Goal: Task Accomplishment & Management: Complete application form

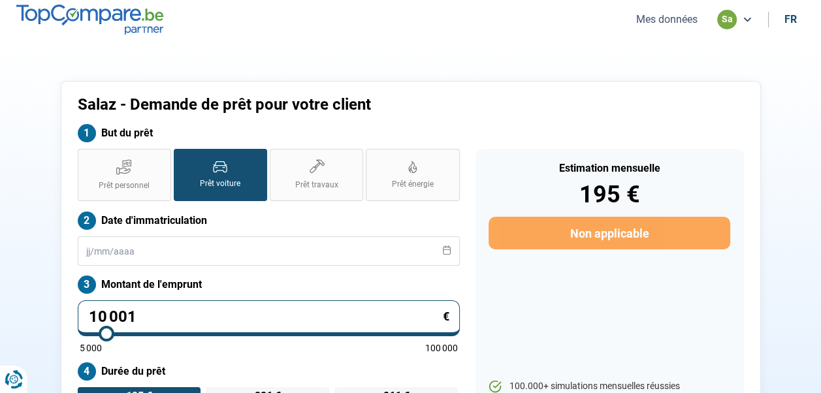
click at [652, 15] on button "Mes données" at bounding box center [666, 19] width 69 height 14
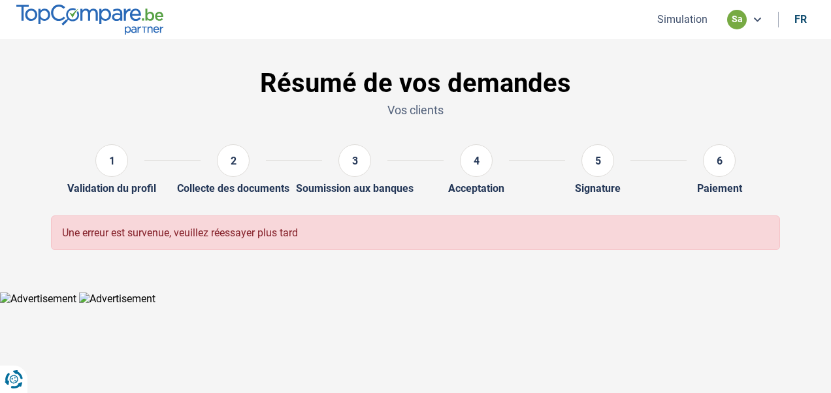
click at [697, 23] on button "Simulation" at bounding box center [682, 19] width 58 height 14
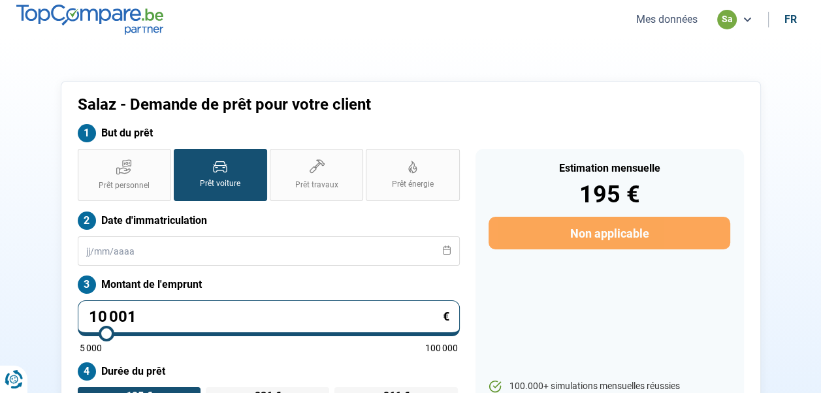
click at [664, 18] on button "Mes données" at bounding box center [666, 19] width 69 height 14
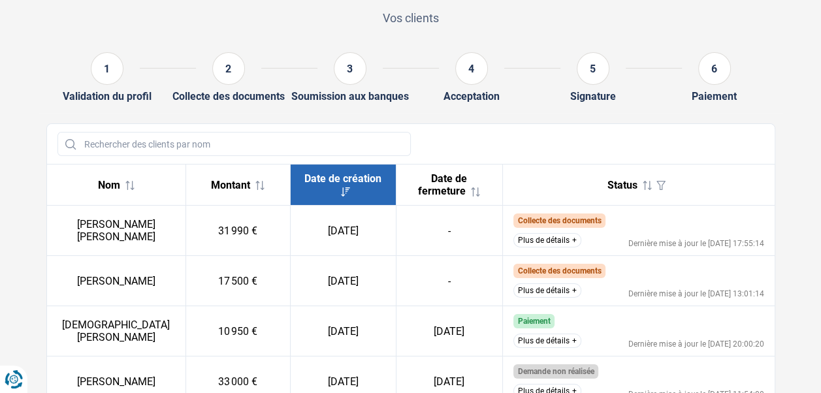
scroll to position [131, 0]
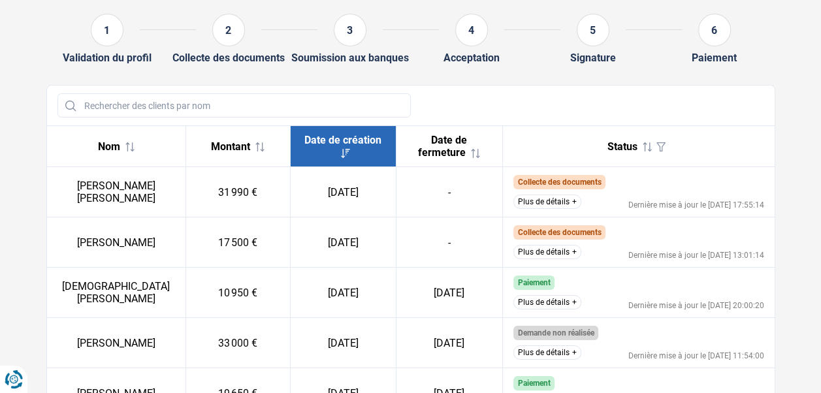
click at [547, 103] on div at bounding box center [410, 106] width 727 height 40
